Goal: Complete application form

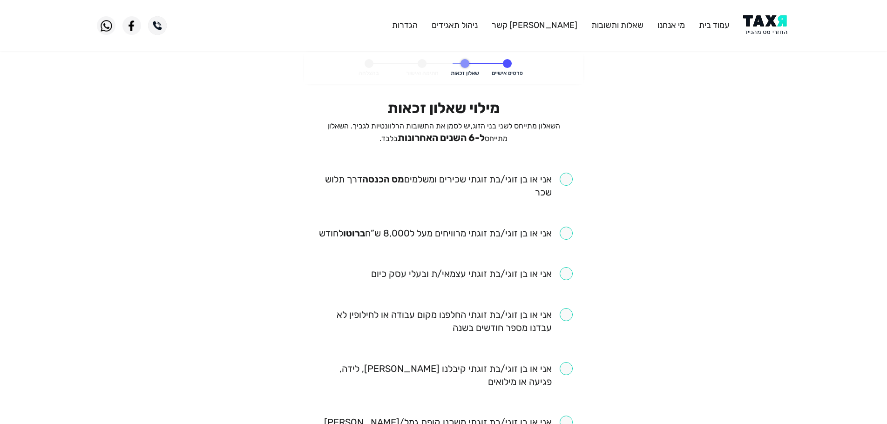
click at [567, 183] on input "checkbox" at bounding box center [444, 186] width 258 height 26
checkbox input "true"
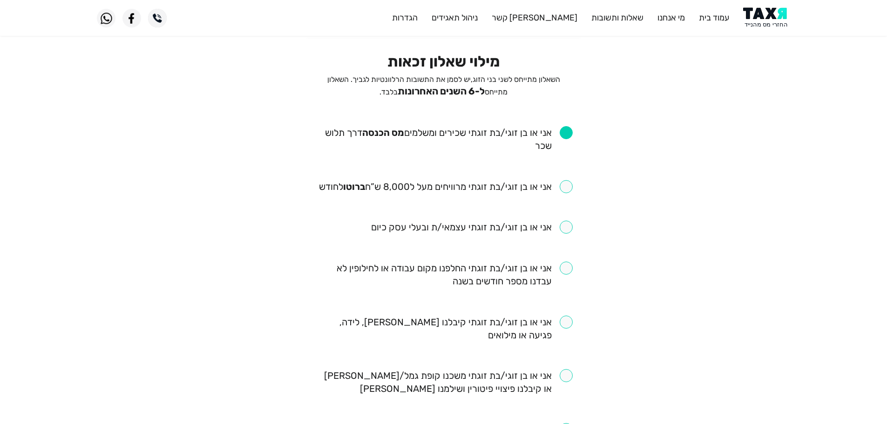
click at [568, 187] on input "checkbox" at bounding box center [446, 186] width 254 height 13
checkbox input "true"
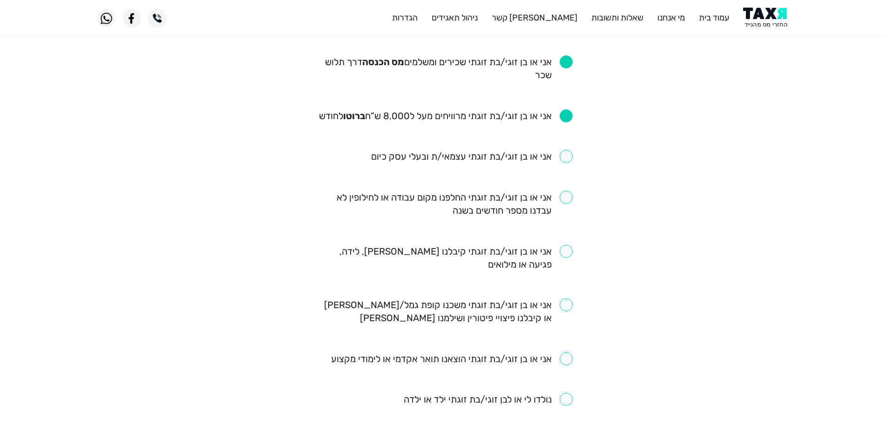
scroll to position [140, 0]
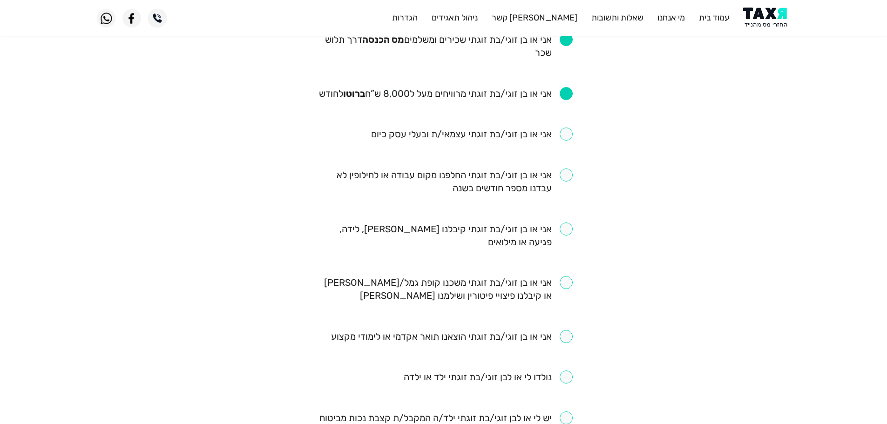
click at [566, 177] on input "checkbox" at bounding box center [444, 182] width 258 height 26
checkbox input "true"
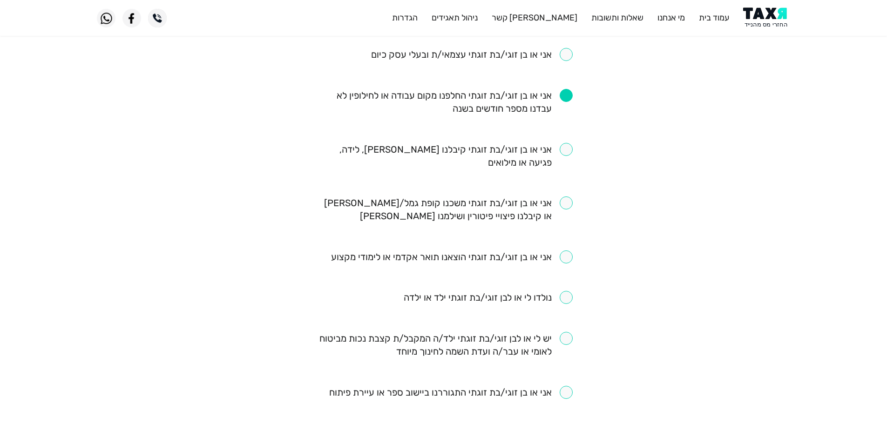
scroll to position [233, 0]
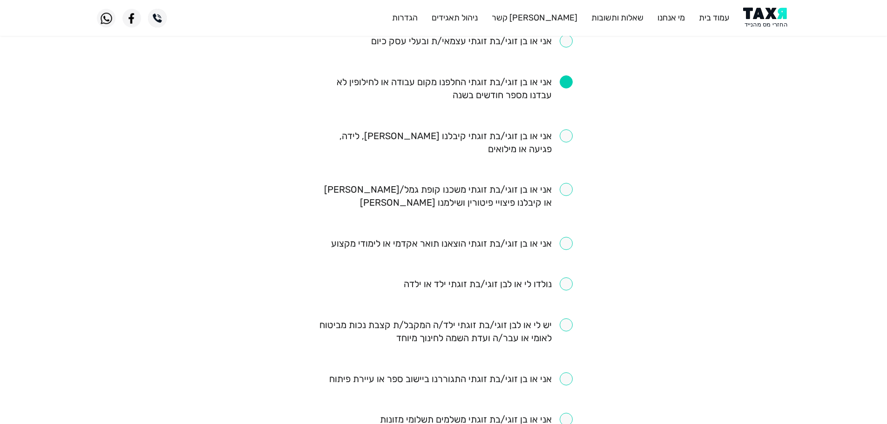
click at [562, 190] on input "checkbox" at bounding box center [444, 196] width 258 height 26
click at [566, 190] on input "checkbox" at bounding box center [444, 196] width 258 height 26
checkbox input "false"
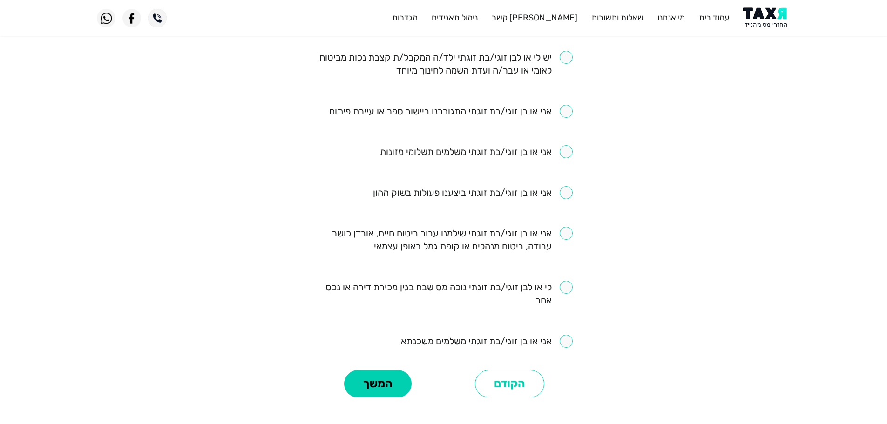
scroll to position [512, 0]
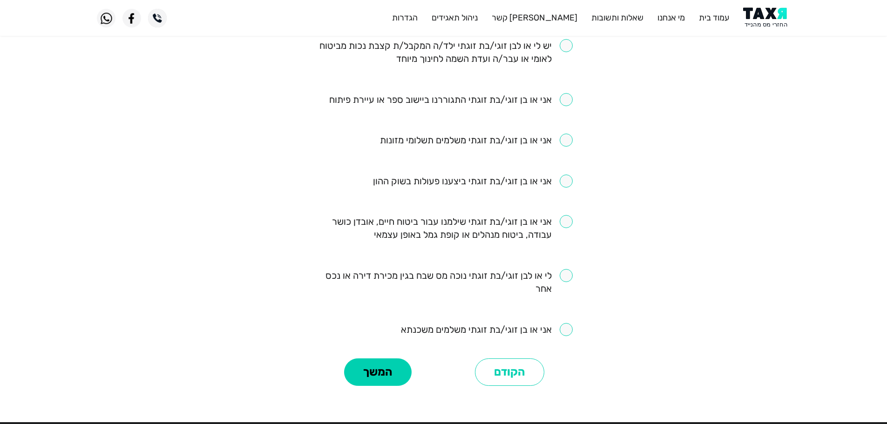
click at [563, 97] on input "checkbox" at bounding box center [450, 99] width 243 height 13
checkbox input "true"
click at [396, 364] on button "המשך" at bounding box center [378, 372] width 68 height 28
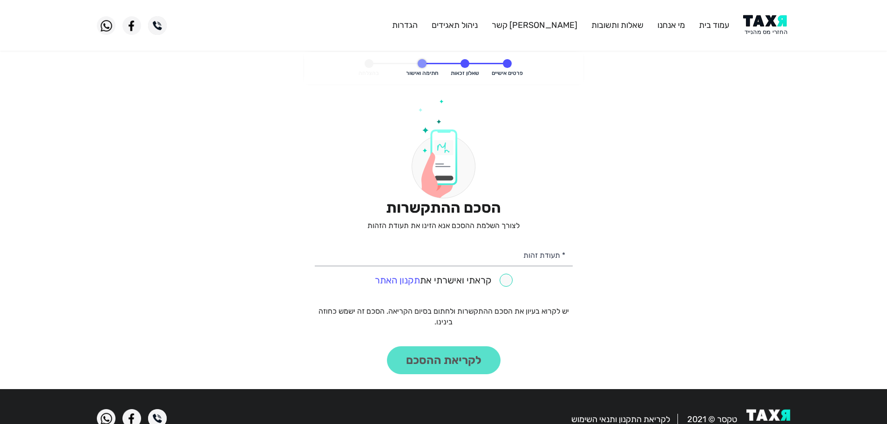
click at [771, 27] on img at bounding box center [766, 25] width 47 height 21
